Goal: Find contact information: Find contact information

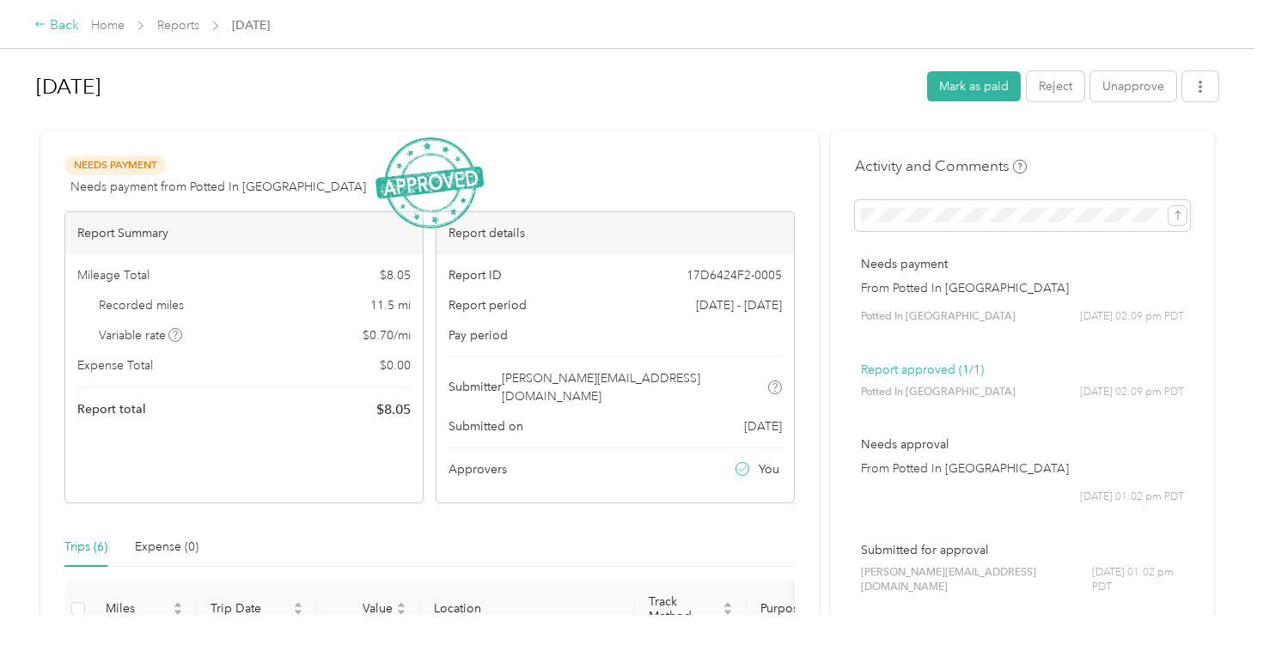
click at [57, 29] on div "Back" at bounding box center [56, 25] width 45 height 21
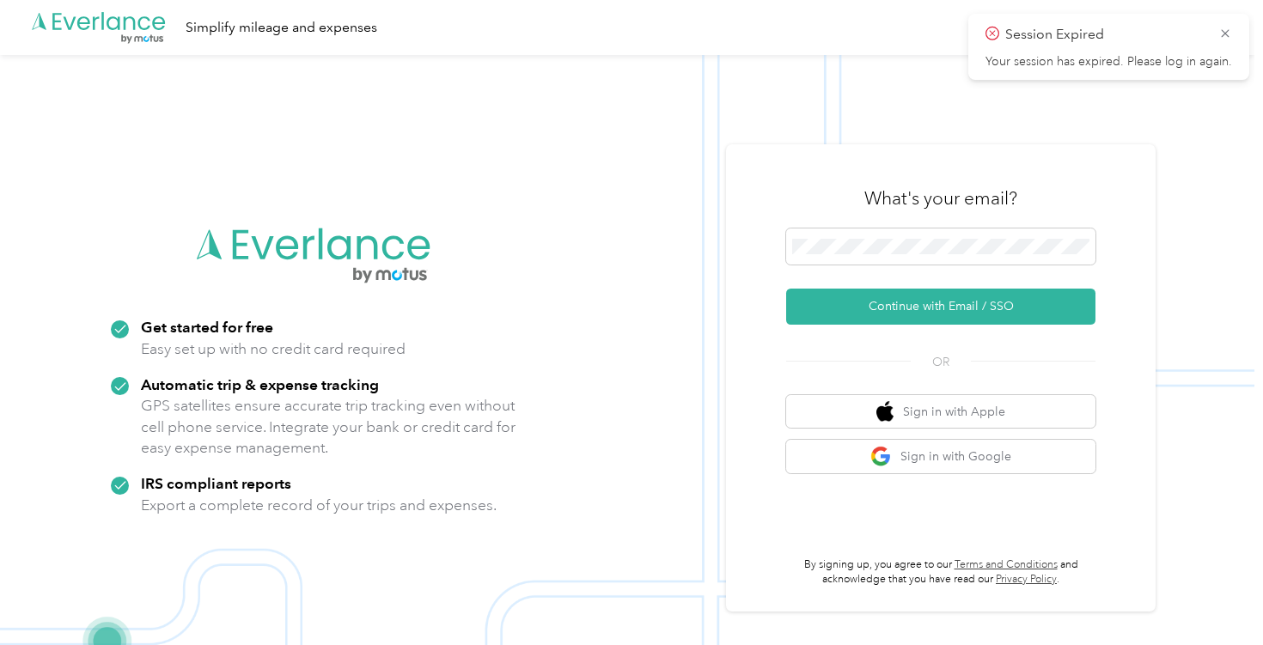
click at [57, 29] on icon ".cls-1 { fill: #00adee; } .cls-2 { fill: #fff; } .cls-3 { fill: #707372; } .cls…" at bounding box center [99, 27] width 138 height 35
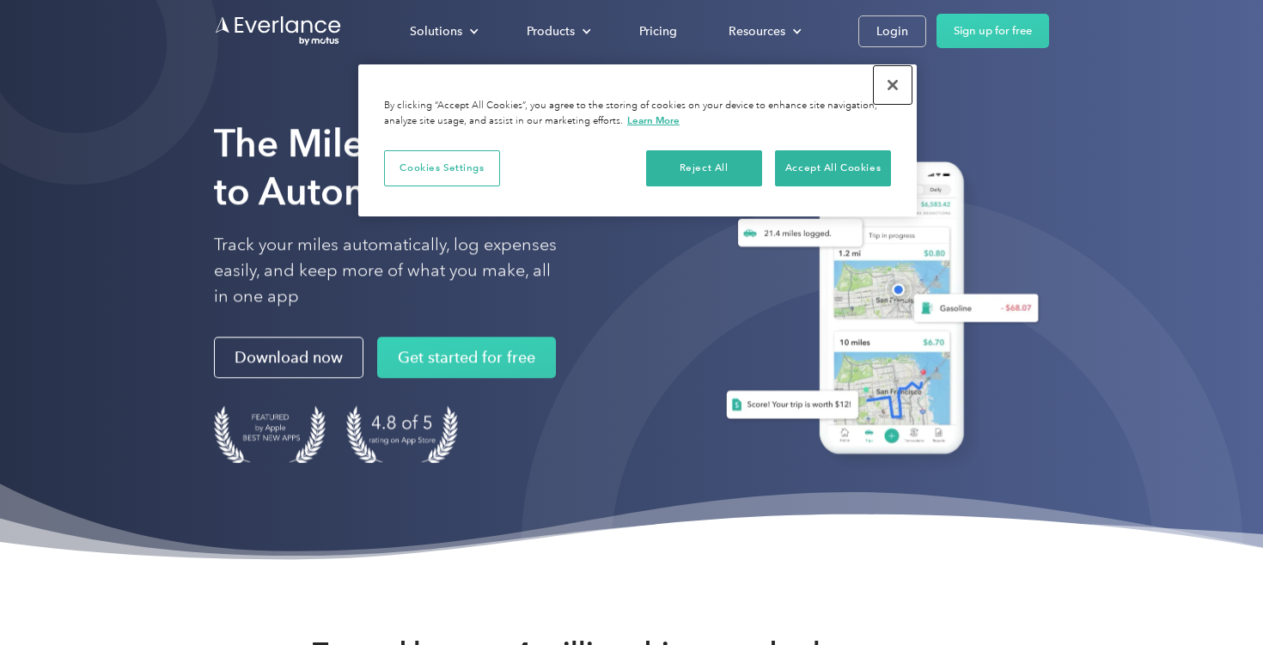
click at [899, 82] on button "Close" at bounding box center [893, 85] width 38 height 38
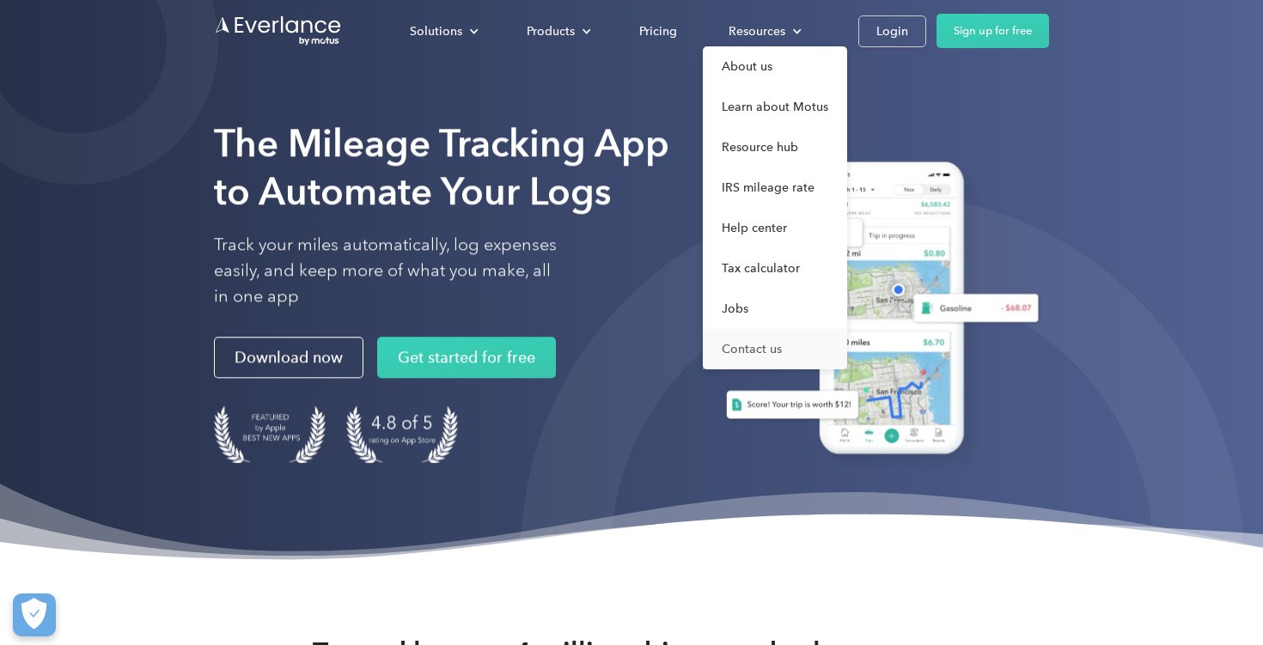
click at [762, 353] on link "Contact us" at bounding box center [775, 349] width 144 height 40
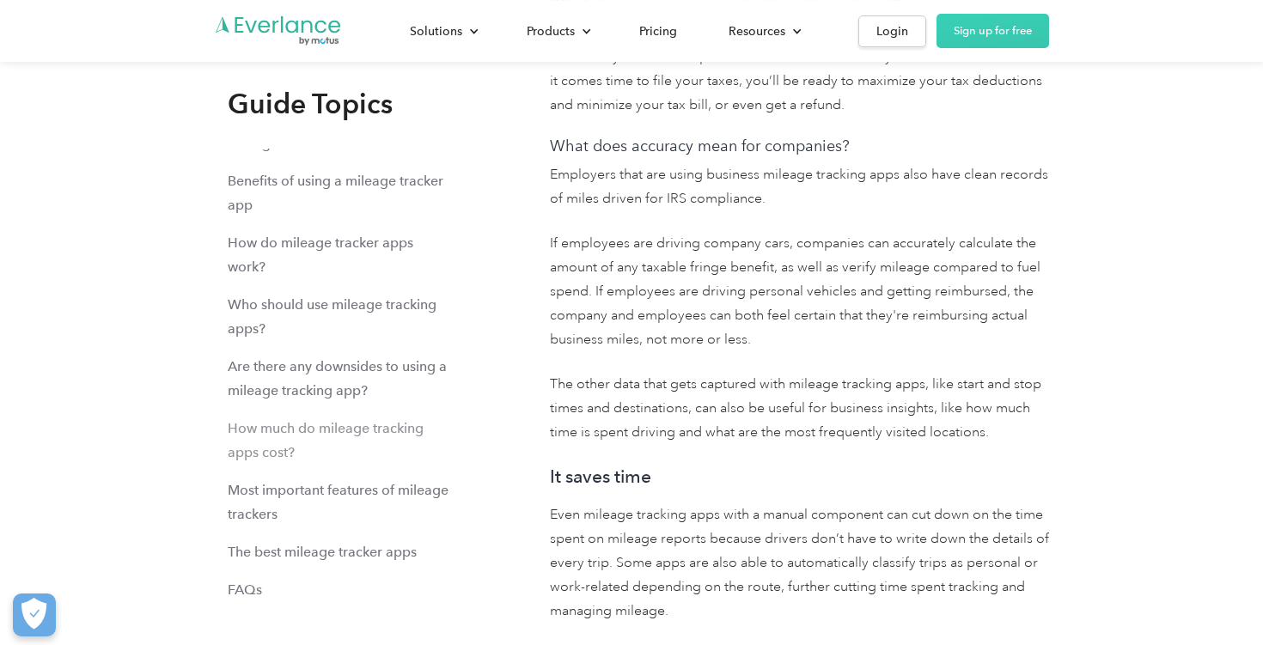
scroll to position [95, 0]
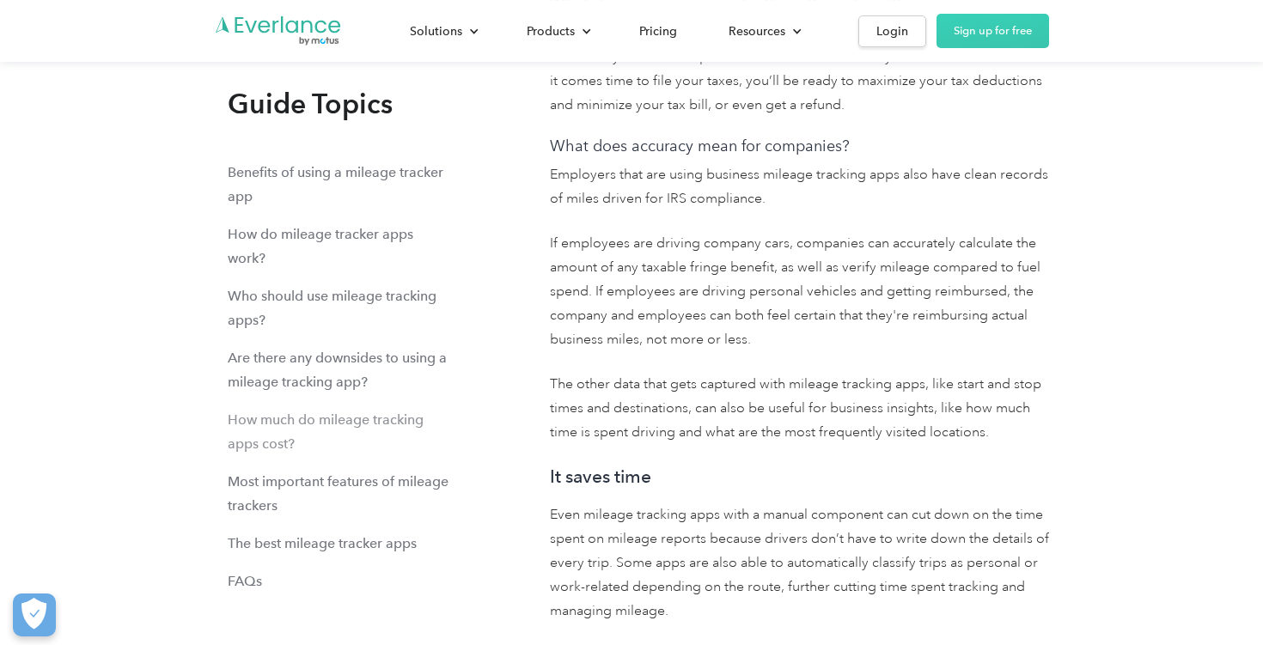
click at [304, 419] on div "How much do mileage tracking apps cost?" at bounding box center [339, 431] width 223 height 48
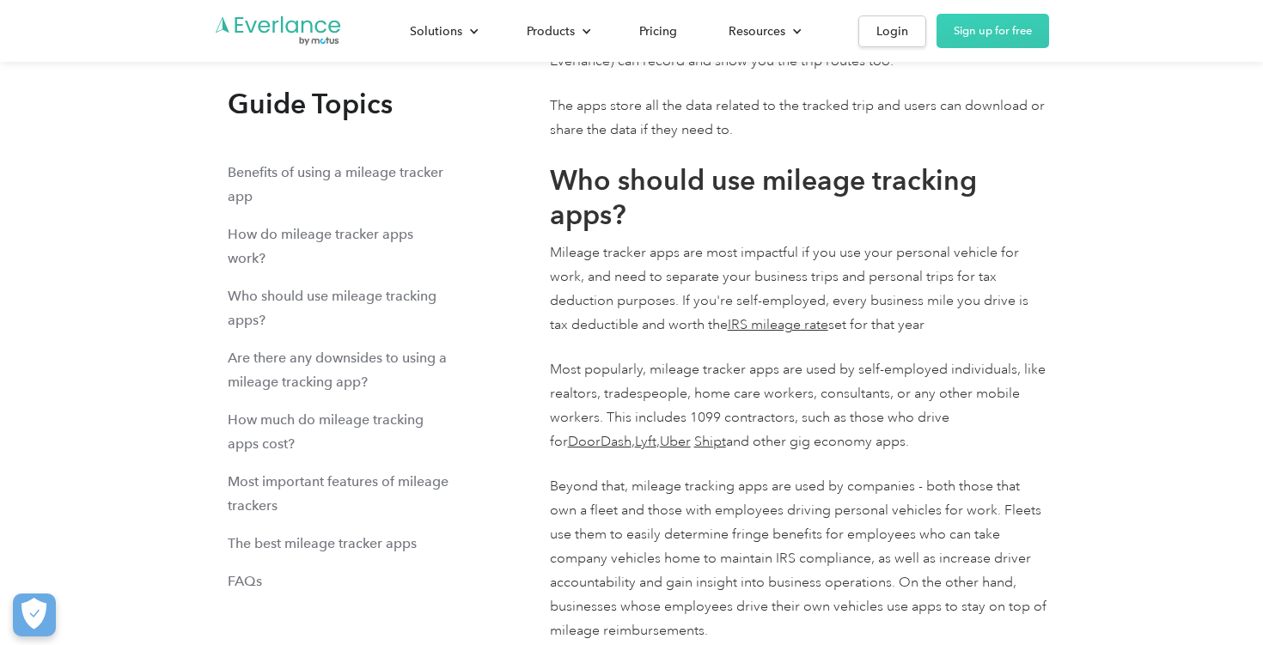
scroll to position [13358, 0]
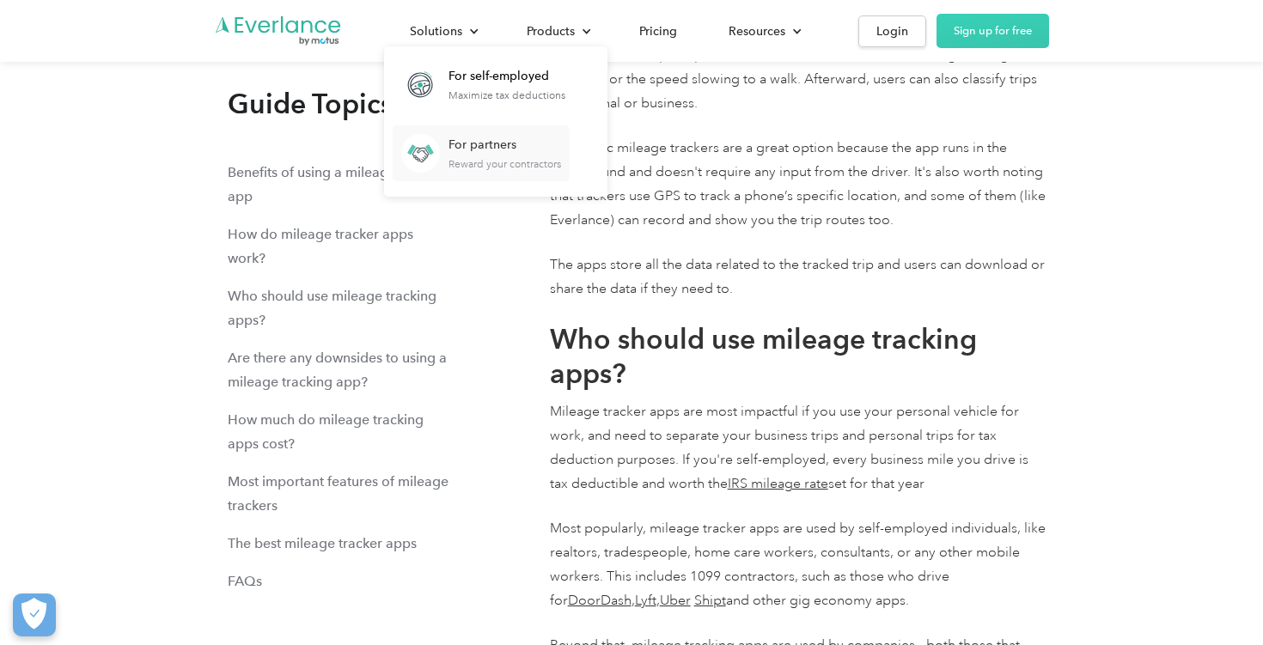
click at [464, 163] on div "Reward your contractors" at bounding box center [505, 164] width 113 height 12
